Goal: Complete application form

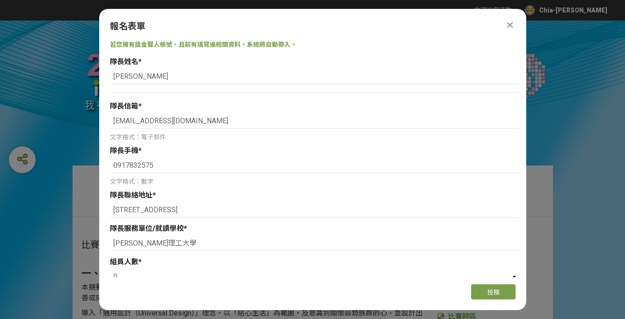
select select "0"
select select "否"
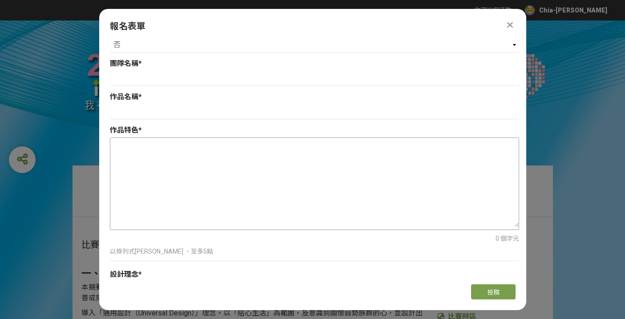
click at [174, 183] on textarea at bounding box center [314, 182] width 409 height 89
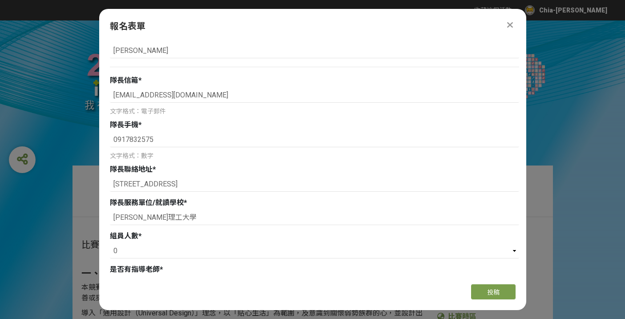
scroll to position [41, 0]
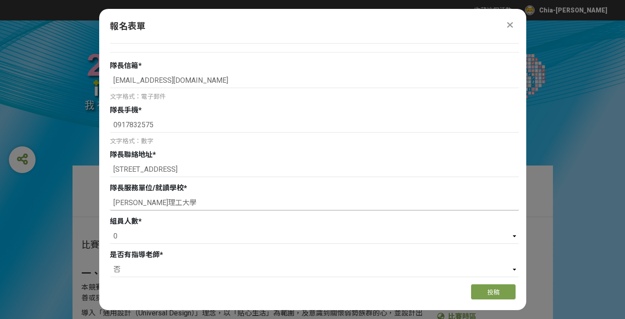
click at [168, 207] on input "[PERSON_NAME]理工大學" at bounding box center [314, 202] width 409 height 15
type input "柏"
click at [149, 232] on select "請選擇... 0 1 2 3" at bounding box center [314, 236] width 409 height 15
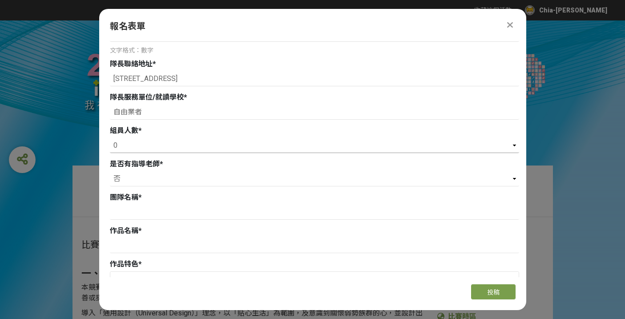
scroll to position [178, 0]
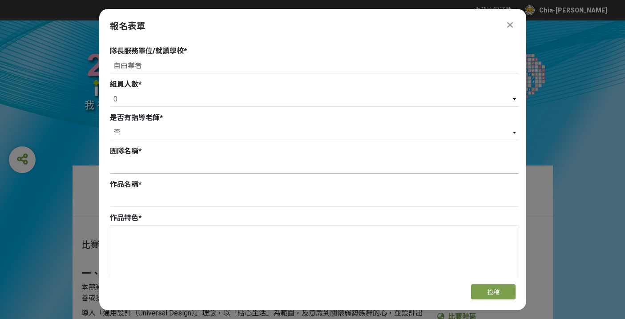
click at [137, 166] on input at bounding box center [314, 165] width 409 height 15
click at [149, 62] on input "自由業者" at bounding box center [314, 65] width 409 height 15
type input "自僱業者"
click at [140, 172] on input at bounding box center [314, 165] width 409 height 15
click at [155, 167] on input at bounding box center [314, 165] width 409 height 15
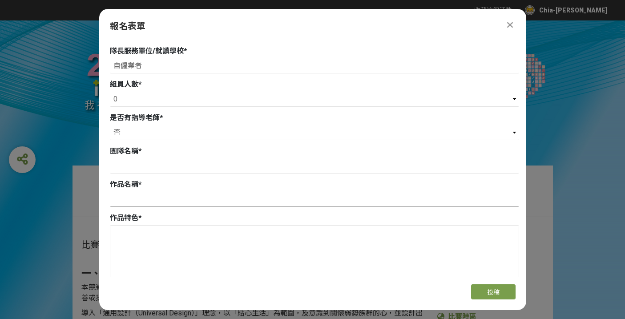
click at [145, 201] on input at bounding box center [314, 199] width 409 height 15
paste input "AI一[PERSON_NAME]"
type input "AI一[PERSON_NAME]"
click at [138, 166] on input at bounding box center [314, 165] width 409 height 15
paste input "智護未來隊"
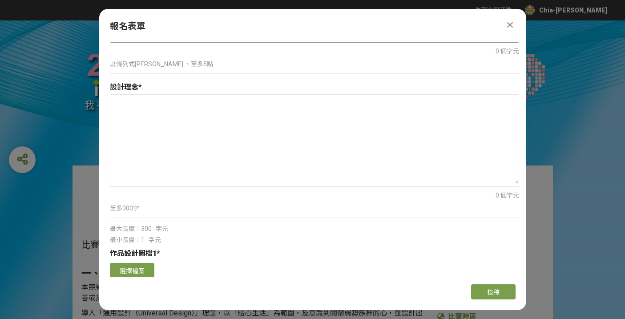
scroll to position [462, 0]
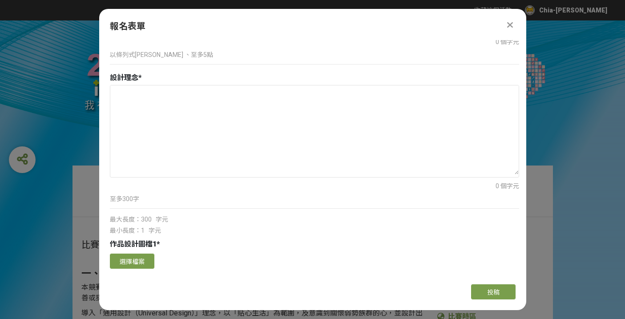
type input "智護未來隊"
click at [155, 122] on textarea at bounding box center [314, 129] width 409 height 89
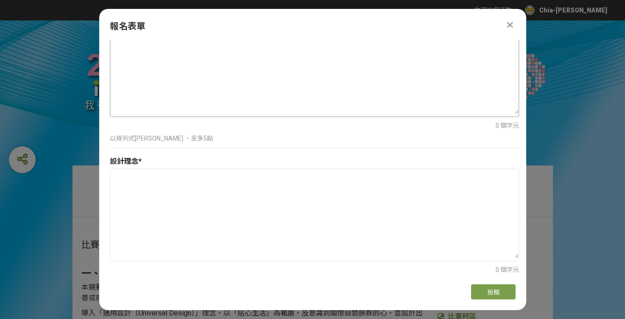
click at [153, 76] on textarea at bounding box center [314, 69] width 409 height 89
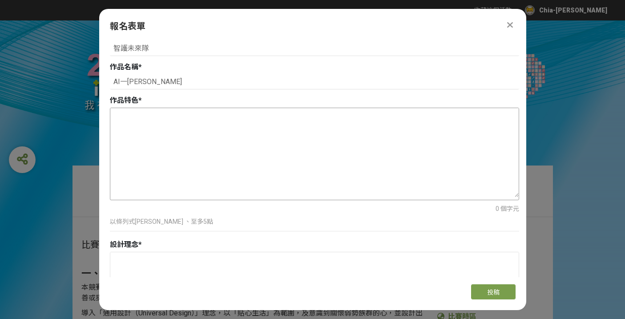
scroll to position [294, 0]
type textarea "ㄅ"
type textarea "."
click at [244, 113] on textarea "[URL]智能調色，友善使用者在家染髮 [URL]檢測" at bounding box center [314, 153] width 409 height 89
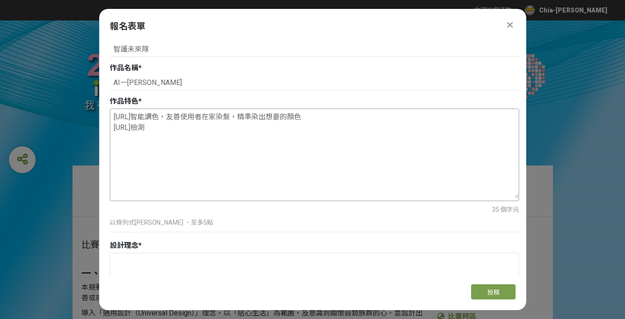
click at [155, 126] on textarea "[URL]智能調色，友善使用者在家染髮，精準染出想要的顏色 [URL]檢測" at bounding box center [314, 153] width 409 height 89
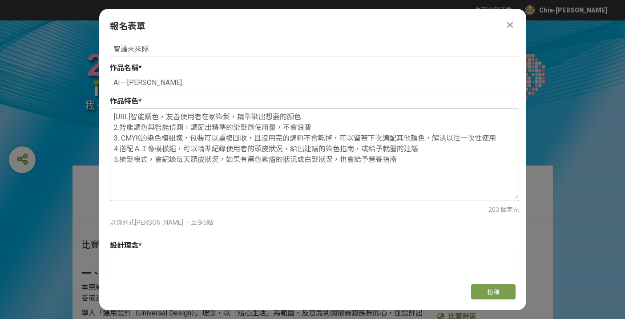
scroll to position [309, 0]
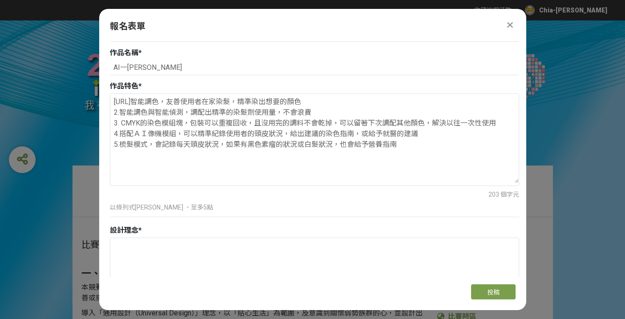
type textarea "[URL]智能調色，友善使用者在家染髮，精準染出想要的顏色 2.智能調色與智能偵測，調配出精準的染髮劑使用量，不會浪費 3. CMYK的染色模組塊，包裝可以重…"
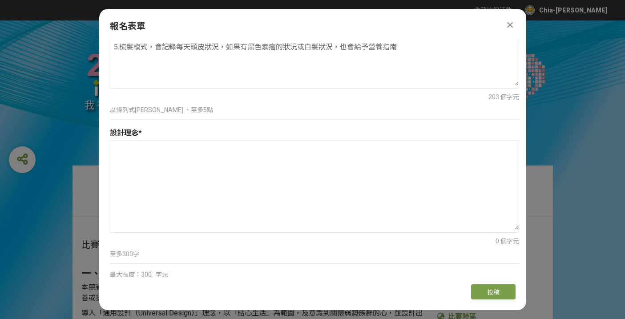
scroll to position [507, 0]
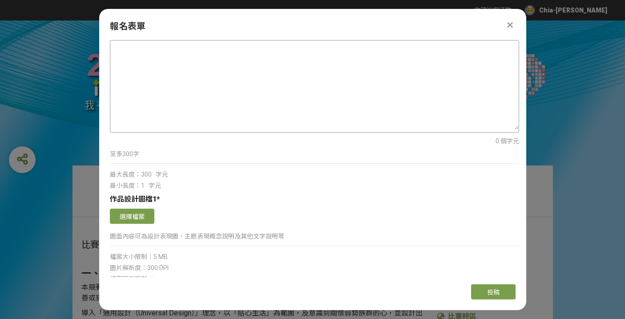
click at [155, 106] on textarea at bounding box center [314, 85] width 409 height 89
paste textarea "lore ipsumdolor，sitametco，adip elits。doei tempo，incididuntu： labore etdolo m al…"
type textarea "lore ipsumdolor，sitametco，adip elits。doei tempo，incididuntu： labore etdolo m al…"
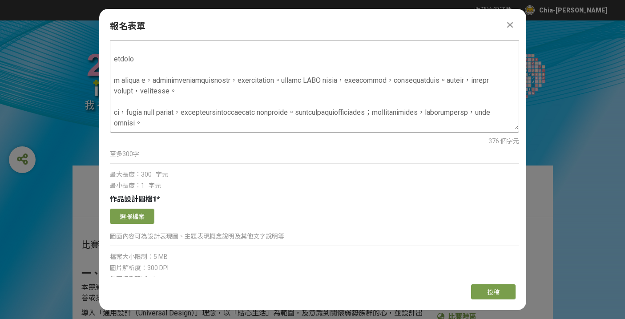
scroll to position [0, 0]
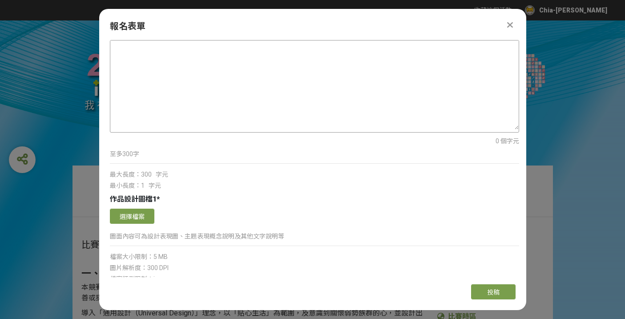
click at [154, 77] on textarea at bounding box center [314, 85] width 409 height 89
paste textarea "這是一款通用設計的多功能梳子，特別強調老人友善。採用模組化設計，具備日常梳髮與智慧染髮兩種模式。染髮時，可透過攝像模組拍攝物品或色卡，自動運算並由手柄內置的C…"
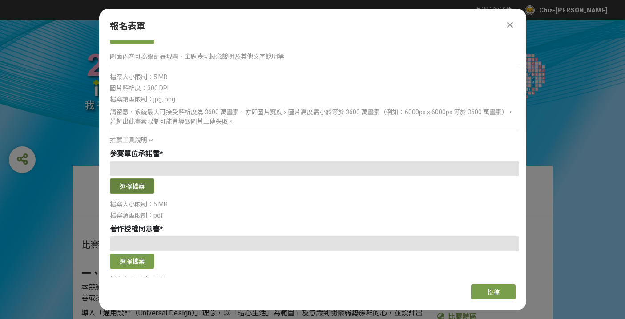
scroll to position [1104, 0]
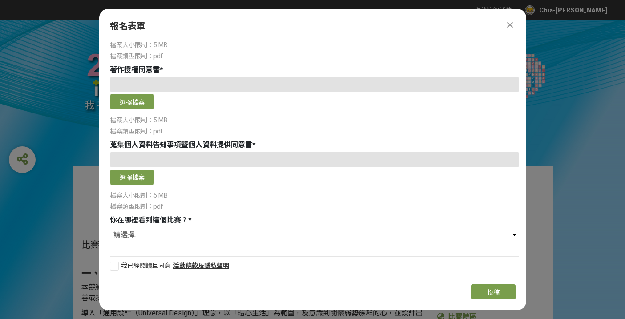
type textarea "這是一款通用設計的多功能梳子，特別強調老人友善。採用模組化設計，具備日常梳髮與智慧染髮兩種模式。染髮時，可透過攝像模組拍攝物品或色卡，自動運算並由手柄內置的C…"
click at [147, 248] on div "若您擁有獎金獵人帳號，且前有填寫過相關資料，系統將自動帶入。 隊長姓名 * [PERSON_NAME] 隊長信箱 * [EMAIL_ADDRESS][DOMA…" at bounding box center [312, 158] width 427 height 237
click at [247, 258] on div "我已經閱讀且同意 活動條款及隱私聲明" at bounding box center [314, 262] width 409 height 21
click at [113, 267] on div at bounding box center [114, 266] width 9 height 9
checkbox input "true"
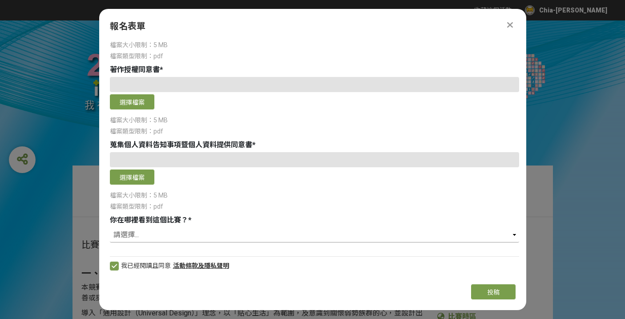
click at [401, 233] on select "請選擇... 獎金獵人網站 Facebook / Instagram 校園講座 / 老師系上推薦 電子郵件 海報 其他" at bounding box center [314, 234] width 409 height 15
select select "獎金獵人網站"
click at [110, 227] on select "請選擇... 獎金獵人網站 Facebook / Instagram 校園講座 / 老師系上推薦 電子郵件 海報 其他" at bounding box center [314, 234] width 409 height 15
click at [340, 204] on div "檔案類型限制：pdf" at bounding box center [314, 206] width 409 height 9
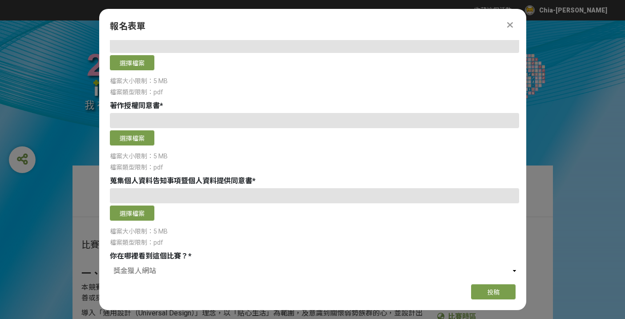
scroll to position [1054, 0]
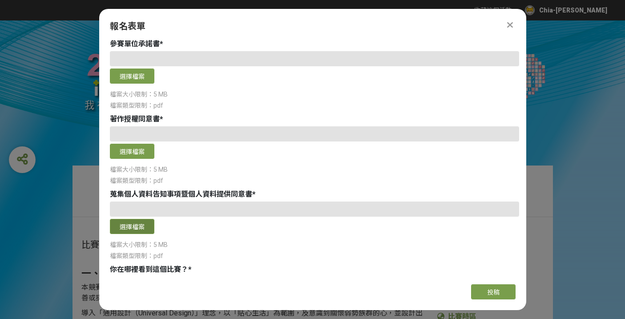
click at [132, 231] on button "選擇檔案" at bounding box center [132, 226] width 45 height 15
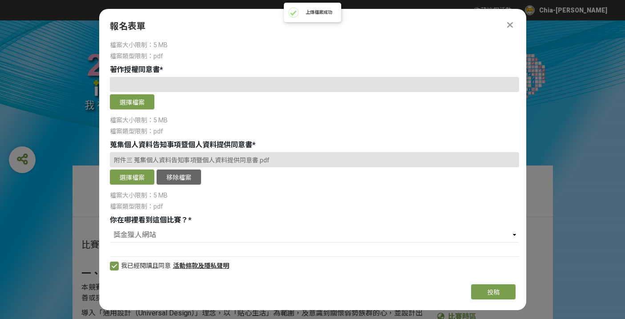
scroll to position [1026, 0]
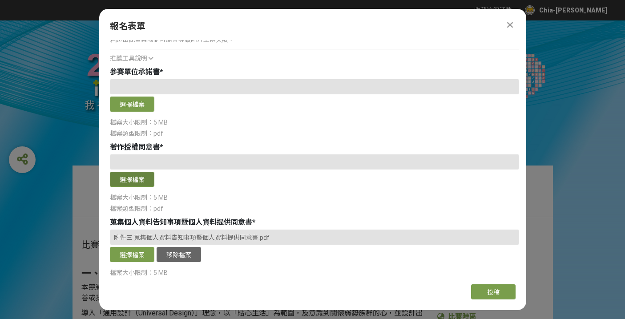
click at [130, 181] on button "選擇檔案" at bounding box center [132, 179] width 45 height 15
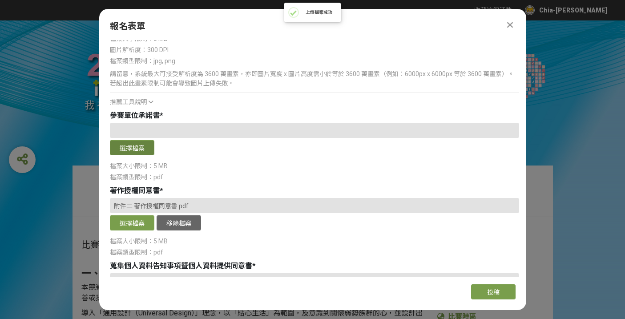
scroll to position [970, 0]
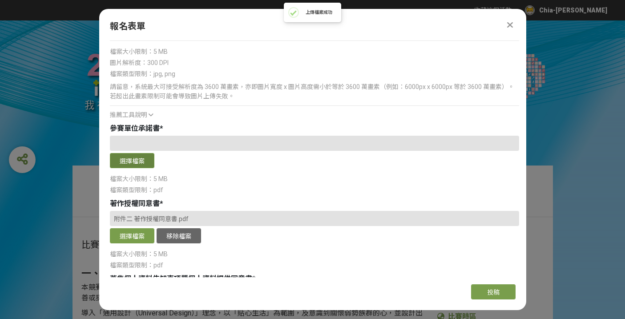
click at [137, 163] on button "選擇檔案" at bounding box center [132, 160] width 45 height 15
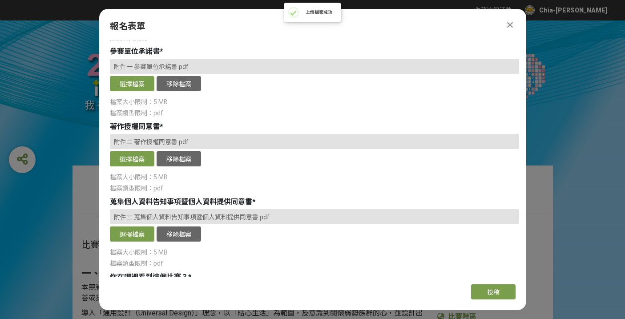
scroll to position [997, 0]
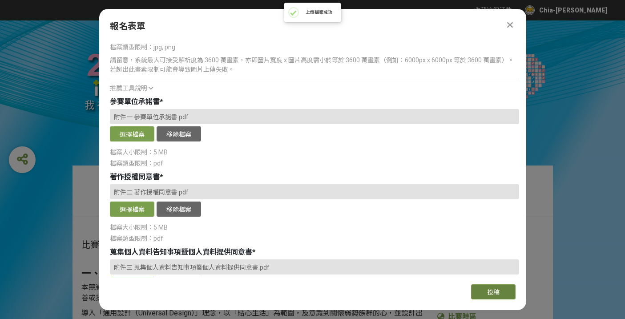
click at [483, 288] on button "投稿" at bounding box center [493, 291] width 45 height 15
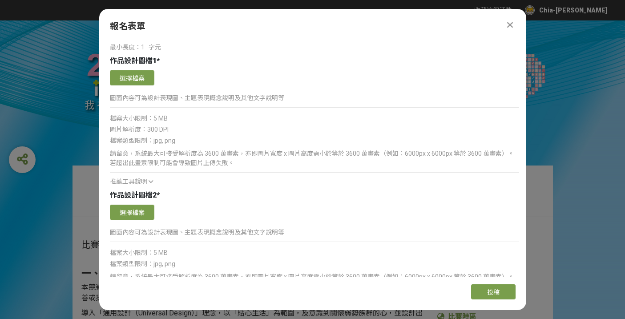
scroll to position [664, 0]
